Goal: Information Seeking & Learning: Learn about a topic

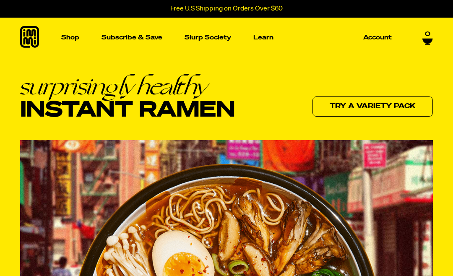
click at [75, 41] on p "Shop" at bounding box center [70, 37] width 18 height 6
click at [63, 115] on img "Main navigation" at bounding box center [58, 115] width 85 height 85
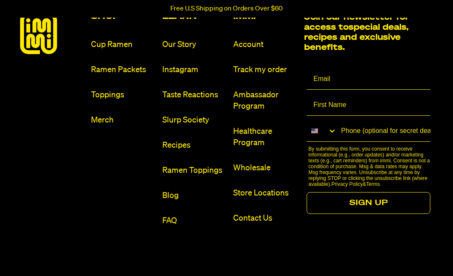
scroll to position [4418, 0]
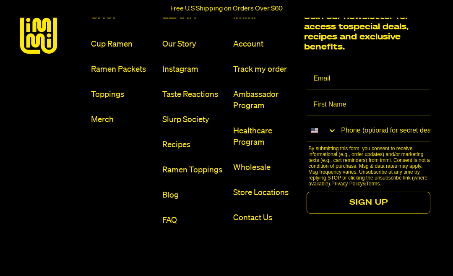
click at [168, 226] on link "FAQ" at bounding box center [194, 220] width 64 height 11
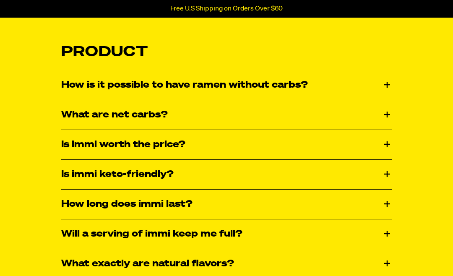
scroll to position [1237, 0]
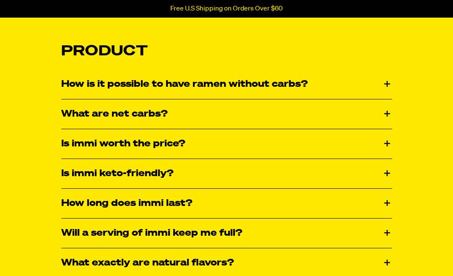
click at [388, 78] on div "How is it possible to have ramen without carbs?" at bounding box center [226, 84] width 331 height 29
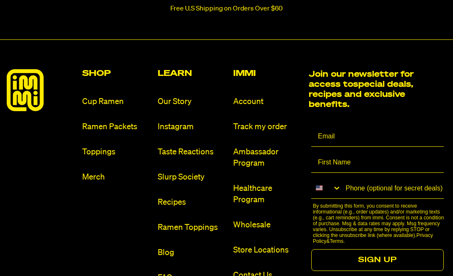
scroll to position [2001, 0]
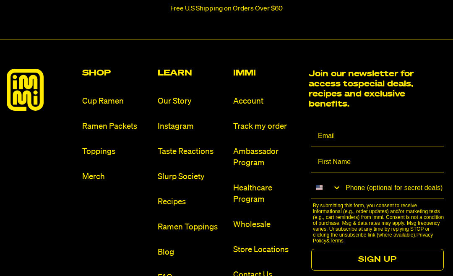
click at [180, 103] on link "Our Story" at bounding box center [192, 101] width 69 height 11
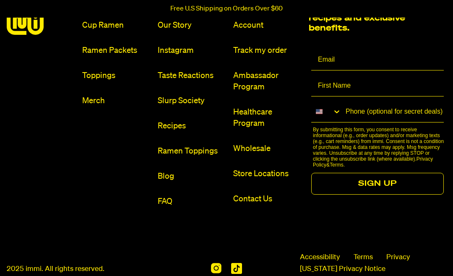
scroll to position [942, 0]
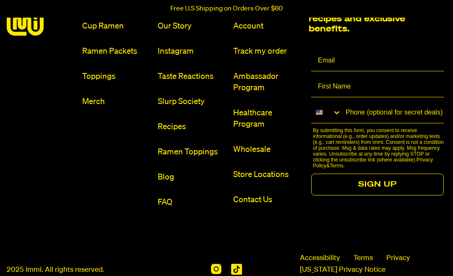
click at [264, 176] on link "Store Locations" at bounding box center [267, 174] width 69 height 11
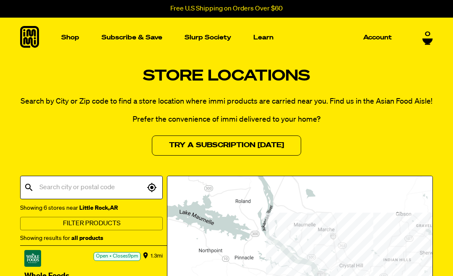
click at [73, 40] on p "Shop" at bounding box center [70, 37] width 18 height 6
click at [70, 117] on img "Main navigation" at bounding box center [58, 115] width 85 height 85
